Goal: Task Accomplishment & Management: Manage account settings

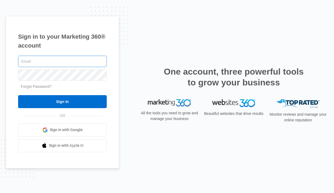
click at [78, 60] on input "text" at bounding box center [62, 61] width 89 height 11
type input "[EMAIL_ADDRESS][DOMAIN_NAME]"
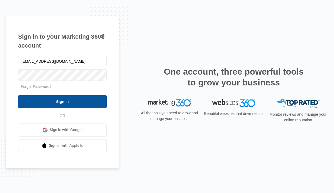
click at [77, 105] on input "Sign In" at bounding box center [62, 101] width 89 height 13
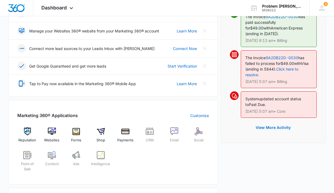
scroll to position [137, 0]
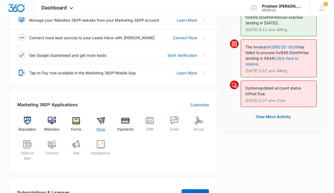
click at [99, 122] on img at bounding box center [101, 120] width 8 height 8
